Goal: Transaction & Acquisition: Book appointment/travel/reservation

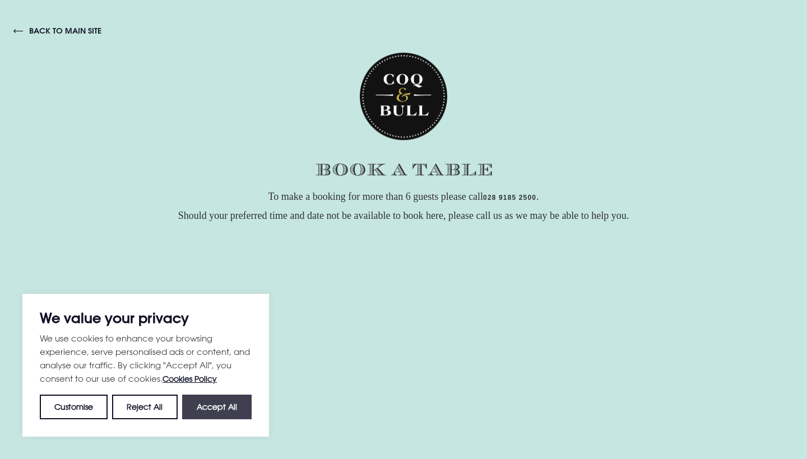
click at [220, 412] on button "Accept All" at bounding box center [216, 407] width 69 height 25
checkbox input "true"
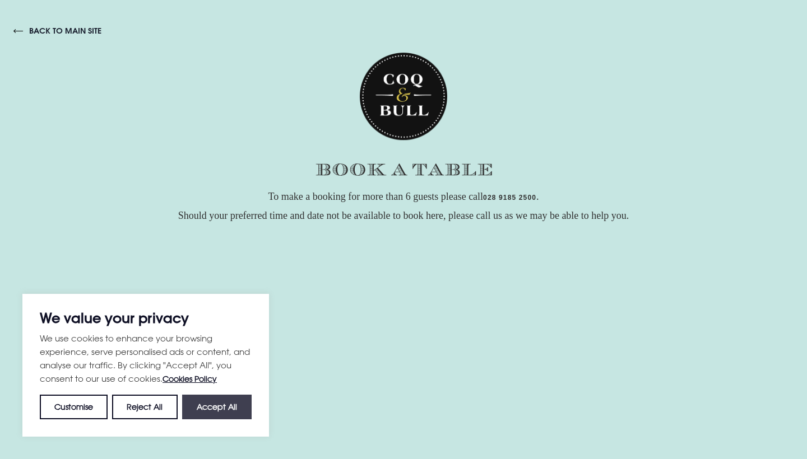
checkbox input "true"
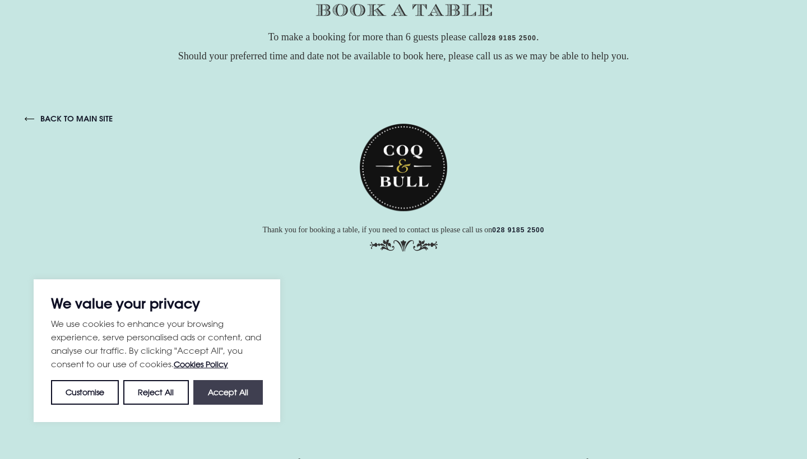
click at [246, 401] on button "Accept All" at bounding box center [227, 392] width 69 height 25
checkbox input "true"
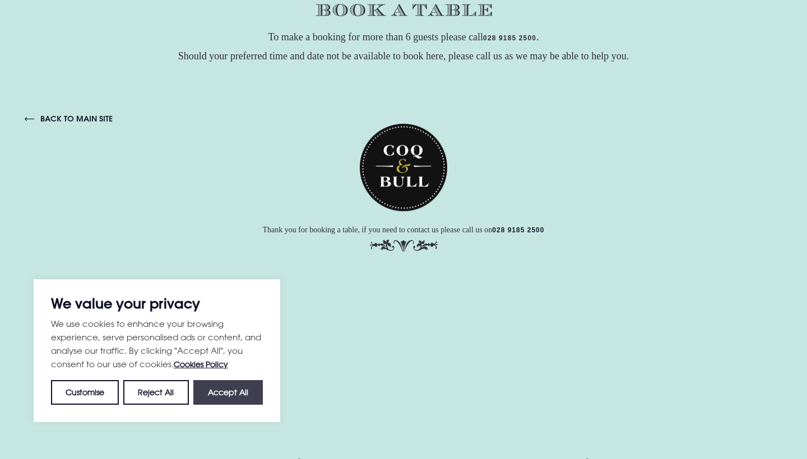
checkbox input "true"
